Goal: Information Seeking & Learning: Learn about a topic

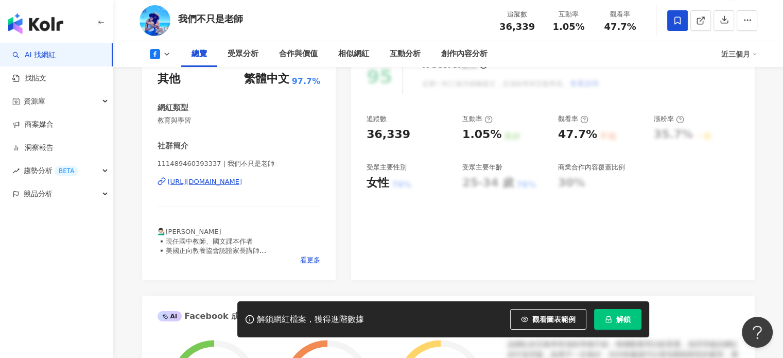
scroll to position [155, 0]
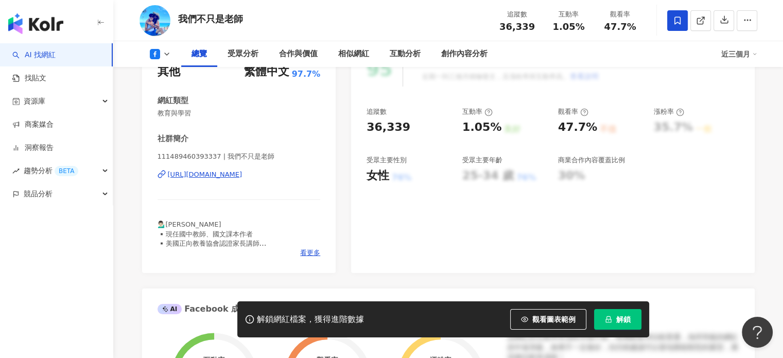
click at [243, 177] on div "[URL][DOMAIN_NAME]" at bounding box center [205, 174] width 75 height 9
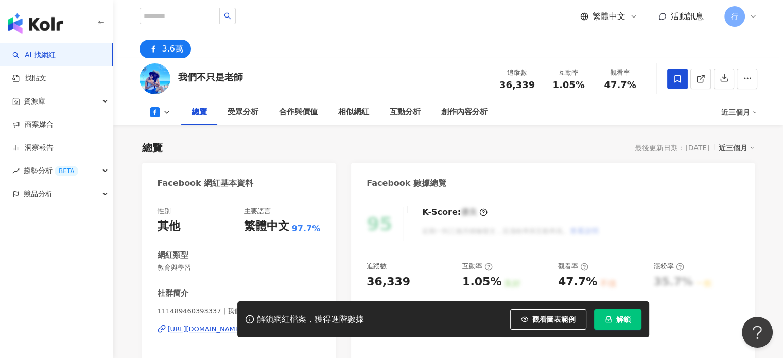
scroll to position [206, 0]
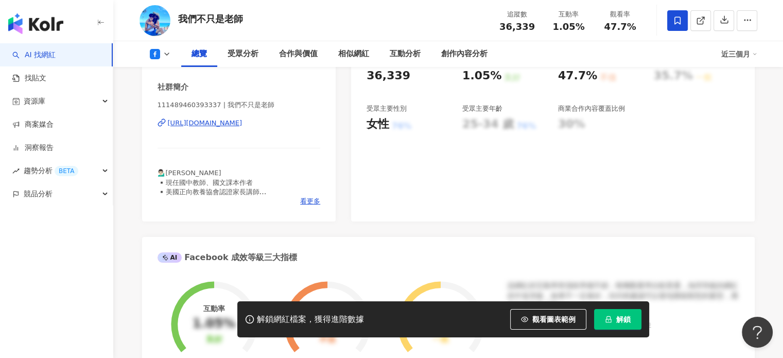
click at [243, 126] on div "https://www.facebook.com/111489460393337" at bounding box center [205, 122] width 75 height 9
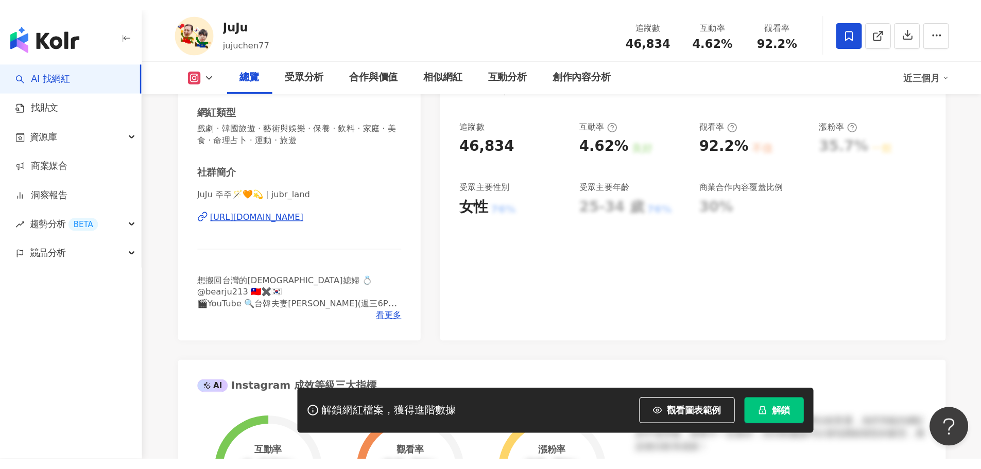
scroll to position [206, 0]
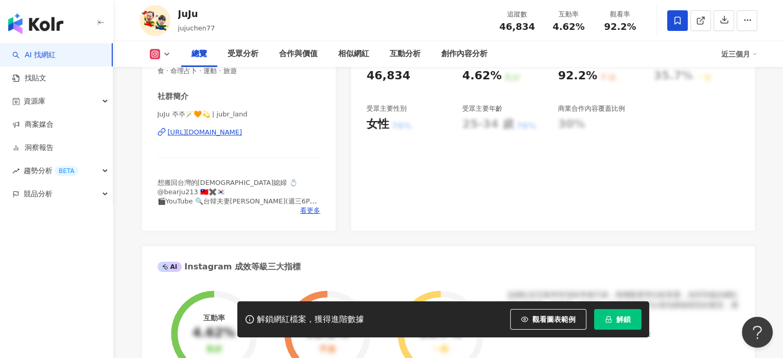
click at [226, 133] on div "https://www.instagram.com/jubr_land/" at bounding box center [205, 132] width 75 height 9
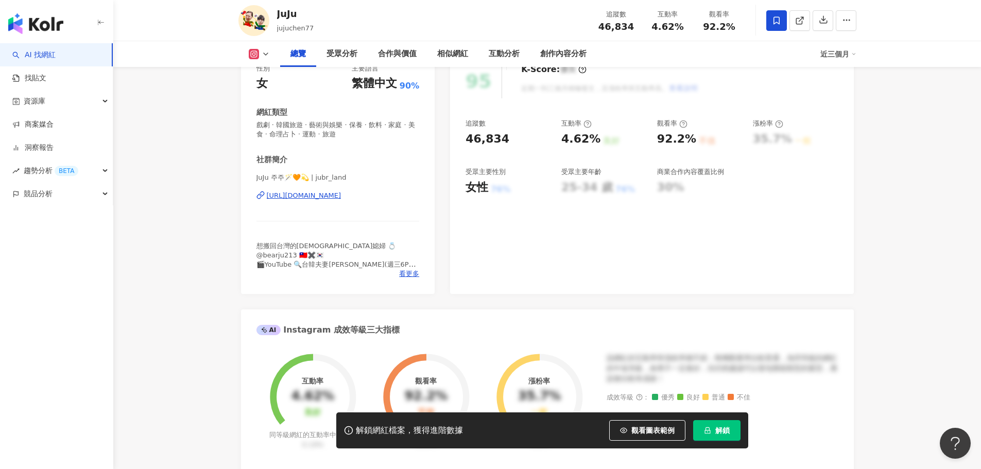
scroll to position [0, 0]
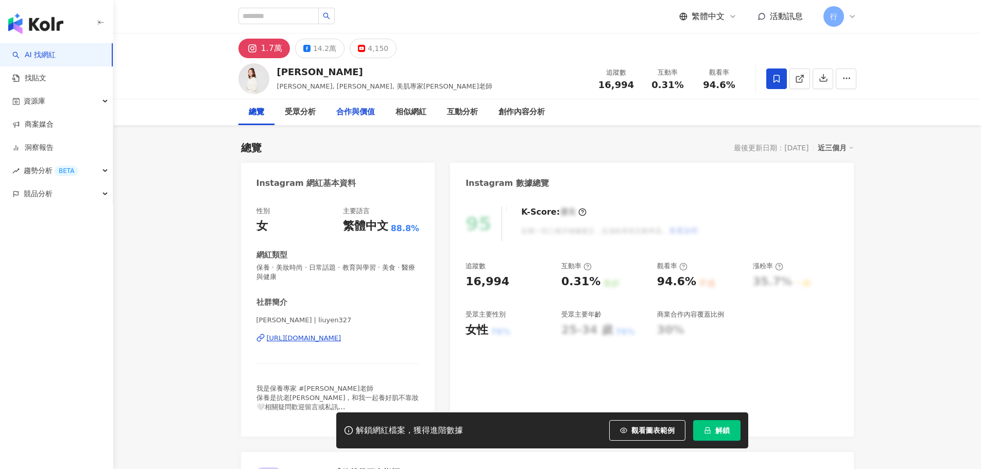
click at [327, 47] on div "14.2萬" at bounding box center [324, 48] width 23 height 14
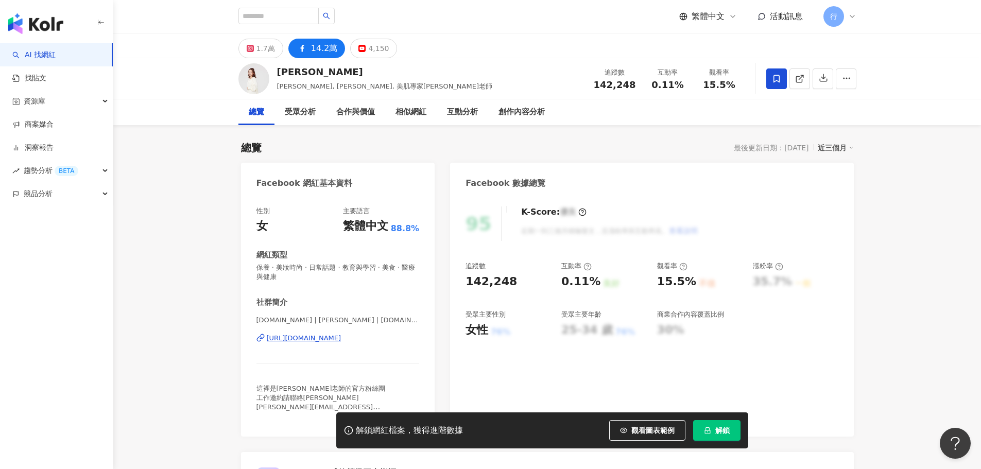
click at [341, 337] on div "[URL][DOMAIN_NAME]" at bounding box center [304, 338] width 75 height 9
click at [323, 334] on div "[URL][DOMAIN_NAME]" at bounding box center [304, 338] width 75 height 9
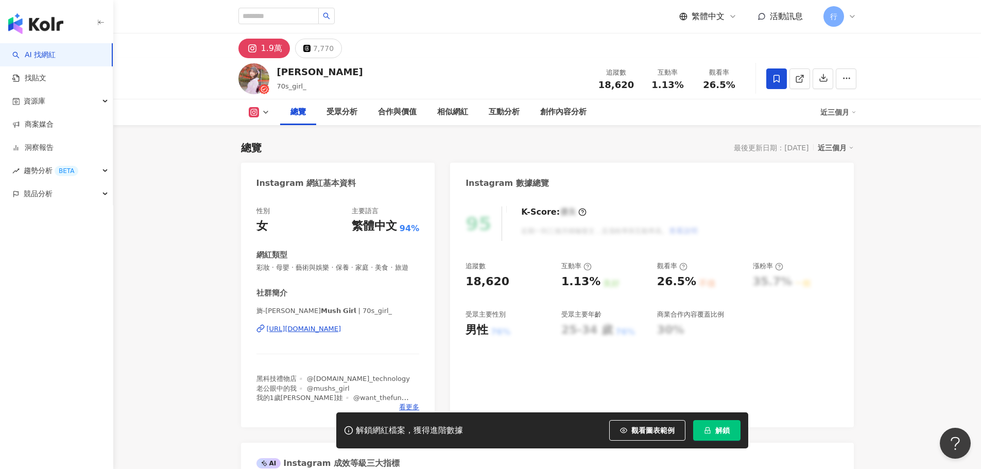
click at [319, 334] on div "https://www.instagram.com/70s_girl_/" at bounding box center [304, 328] width 75 height 9
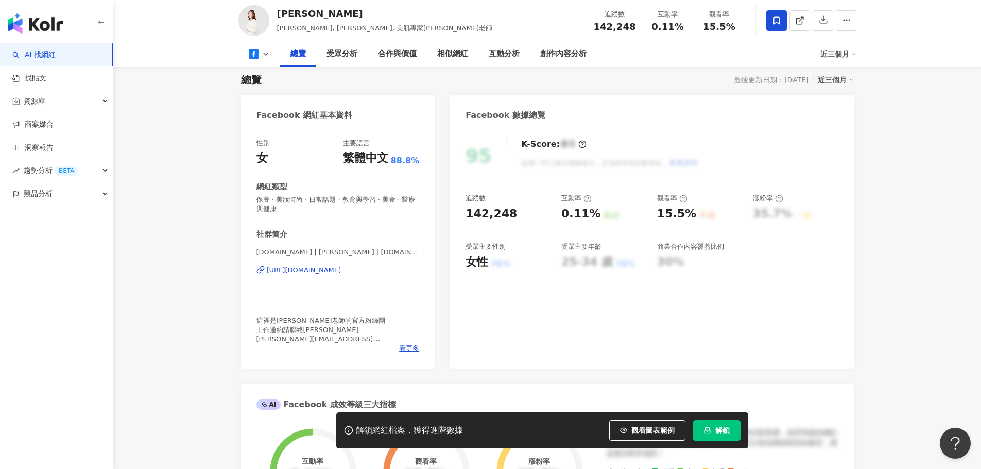
scroll to position [52, 0]
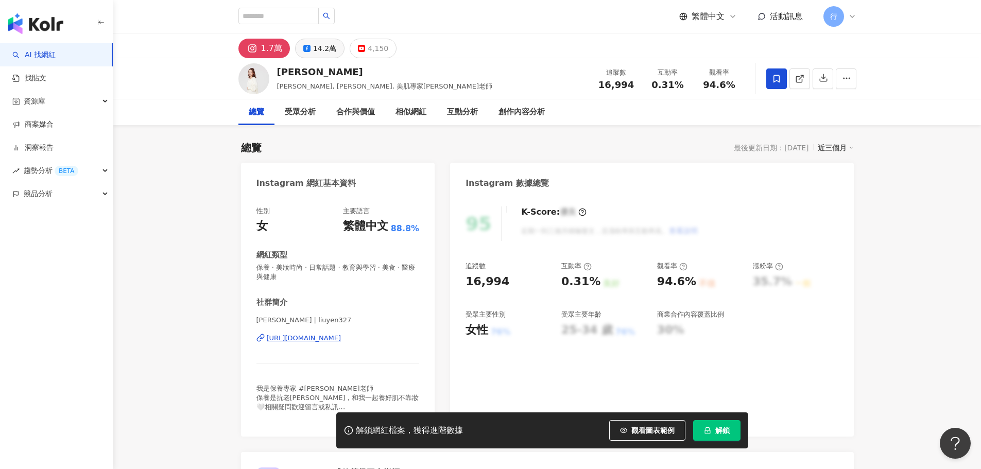
click at [320, 44] on div "14.2萬" at bounding box center [324, 48] width 23 height 14
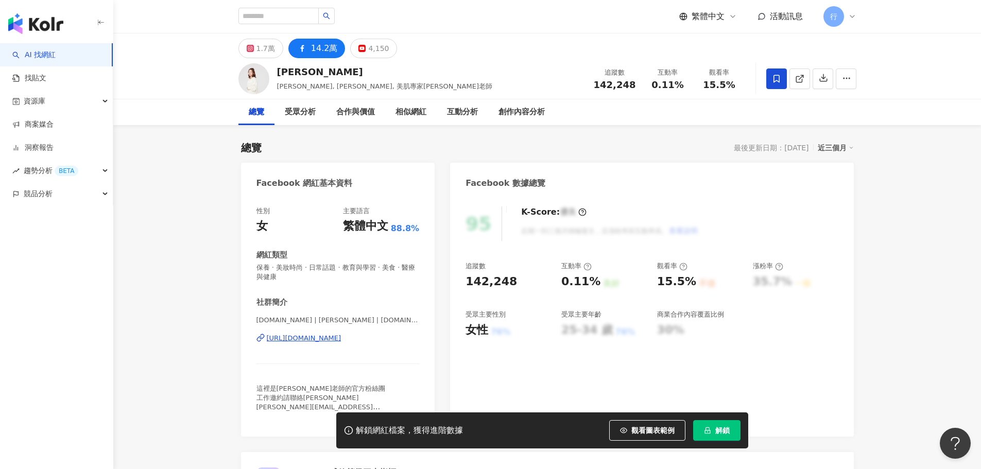
click at [320, 334] on div "[URL][DOMAIN_NAME]" at bounding box center [304, 338] width 75 height 9
